Goal: Find specific page/section: Find specific page/section

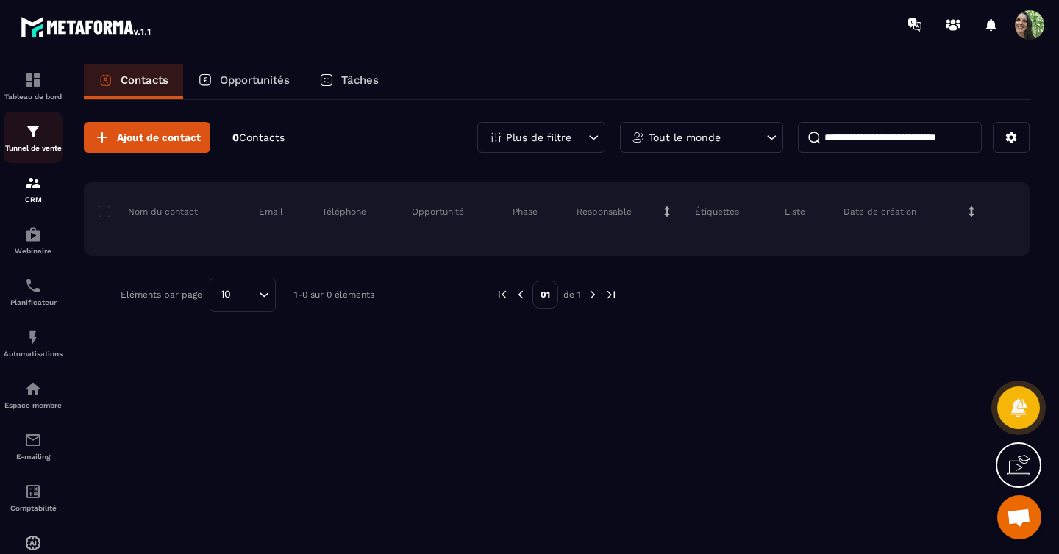
click at [35, 140] on img at bounding box center [33, 132] width 18 height 18
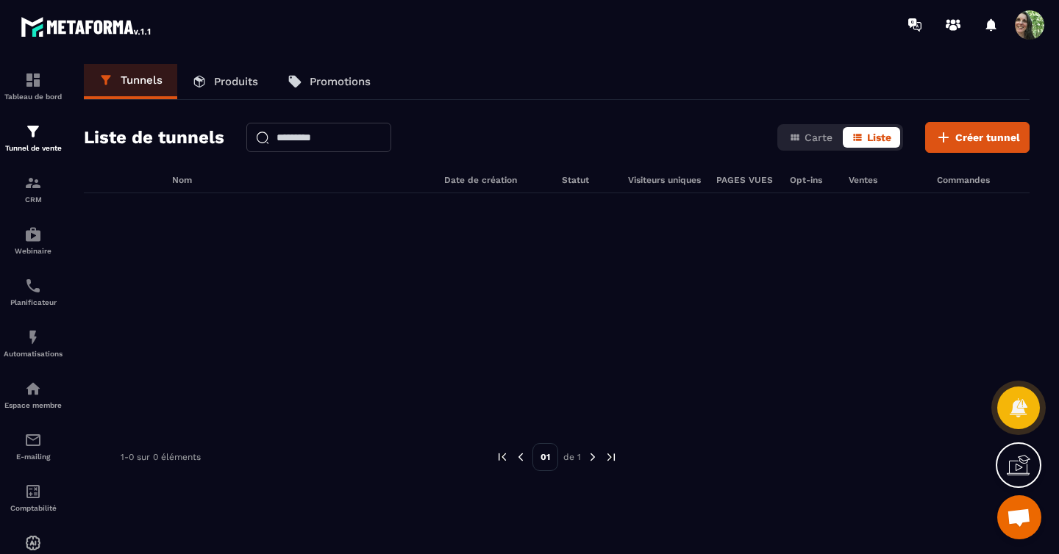
click at [240, 79] on p "Produits" at bounding box center [236, 81] width 44 height 13
click at [225, 82] on p "Produits" at bounding box center [236, 81] width 44 height 13
click at [215, 79] on p "Produits" at bounding box center [236, 81] width 44 height 13
click at [205, 79] on icon at bounding box center [199, 81] width 15 height 15
click at [222, 76] on p "Produits" at bounding box center [236, 81] width 44 height 13
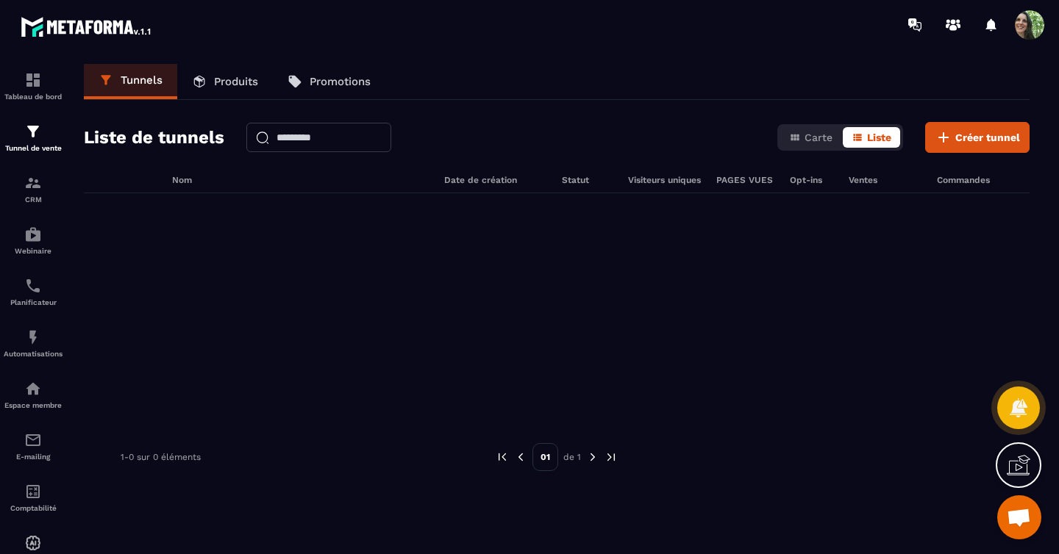
click at [224, 77] on p "Produits" at bounding box center [236, 81] width 44 height 13
drag, startPoint x: 121, startPoint y: 78, endPoint x: 149, endPoint y: 74, distance: 28.3
click at [122, 78] on p "Tunnels" at bounding box center [142, 80] width 42 height 13
click at [204, 82] on icon at bounding box center [199, 81] width 15 height 15
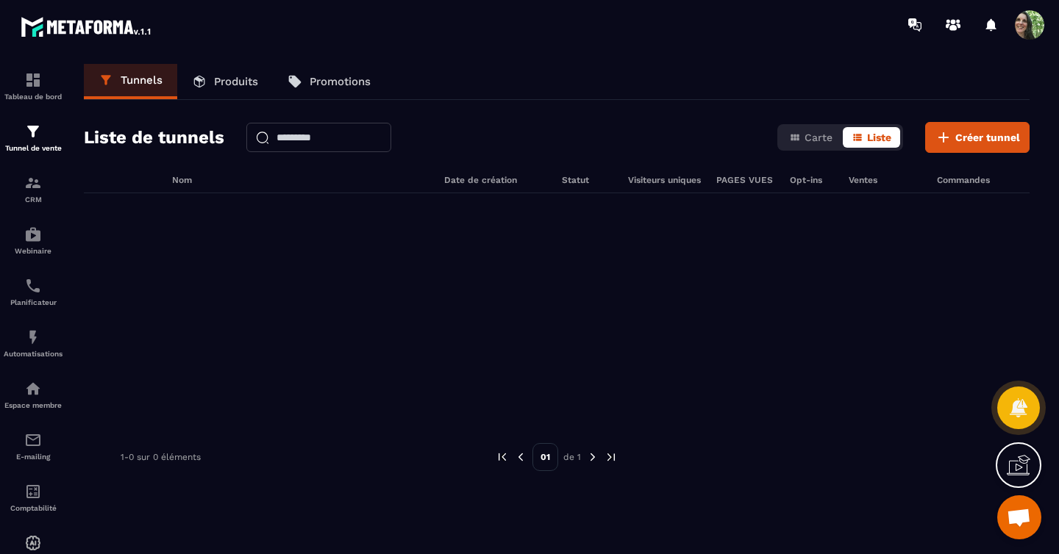
click at [299, 84] on icon at bounding box center [295, 82] width 13 height 13
click at [591, 457] on img at bounding box center [592, 457] width 13 height 13
click at [299, 367] on div at bounding box center [557, 303] width 946 height 221
click at [27, 89] on div "Tableau de bord" at bounding box center [33, 85] width 59 height 29
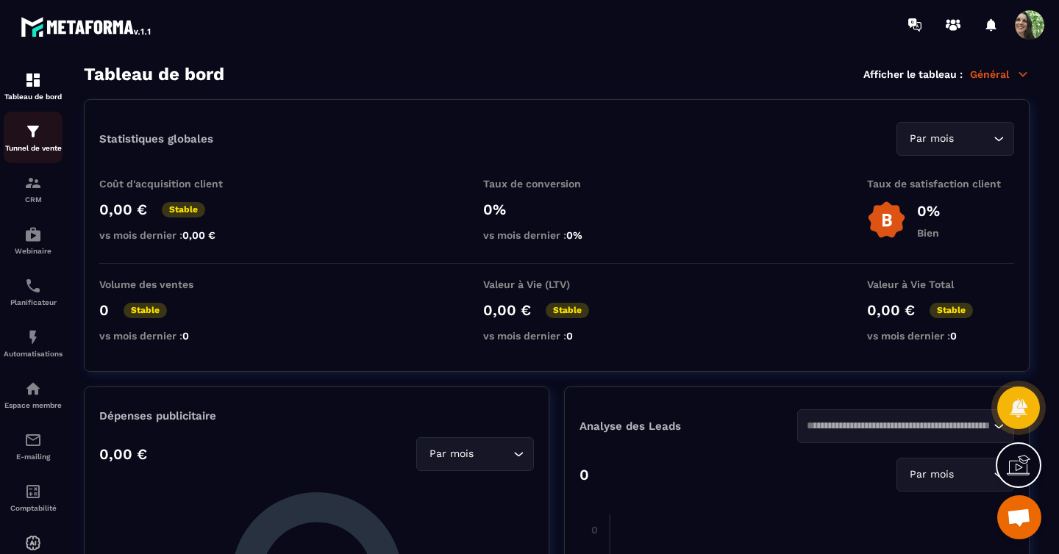
click at [35, 138] on img at bounding box center [33, 132] width 18 height 18
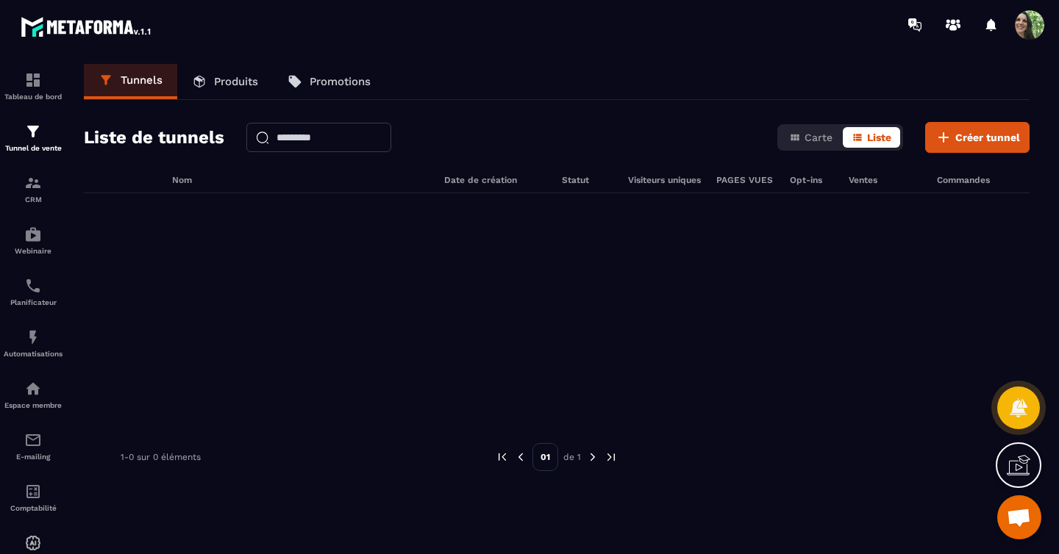
click at [209, 79] on link "Produits" at bounding box center [225, 81] width 96 height 35
click at [200, 76] on icon at bounding box center [199, 81] width 15 height 15
click at [215, 76] on p "Produits" at bounding box center [236, 81] width 44 height 13
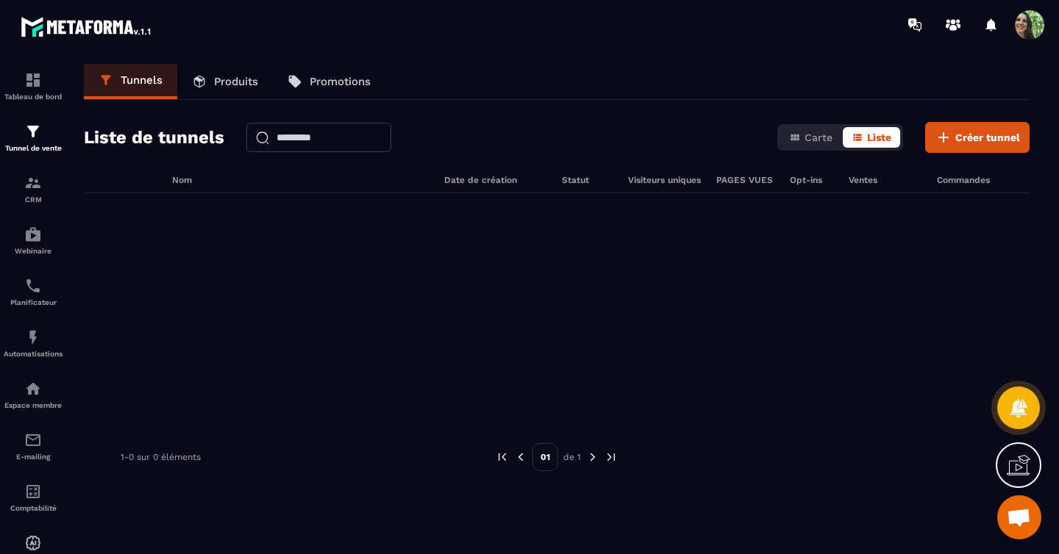
click at [224, 78] on p "Produits" at bounding box center [236, 81] width 44 height 13
click at [324, 84] on p "Promotions" at bounding box center [340, 81] width 61 height 13
